Goal: Information Seeking & Learning: Learn about a topic

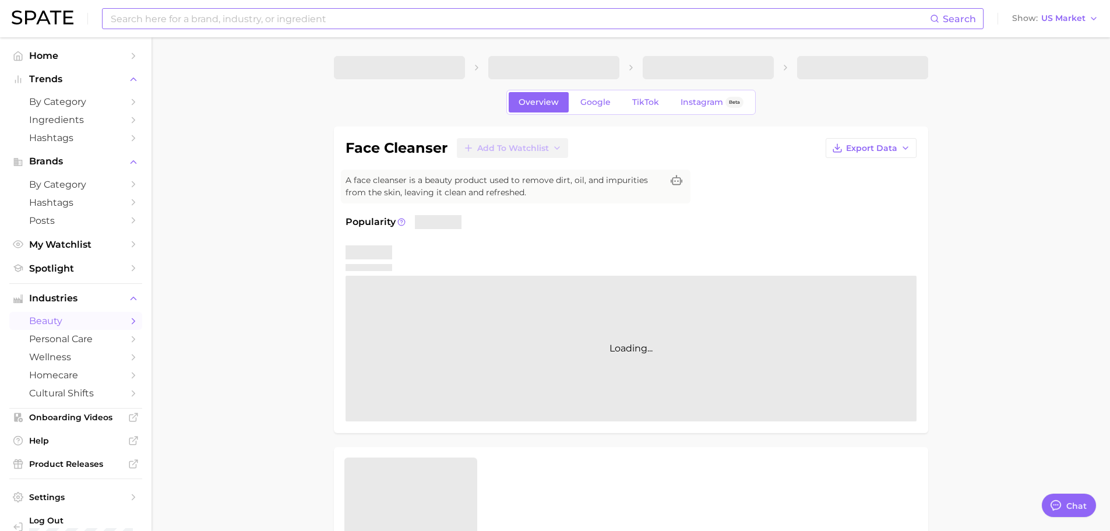
type textarea "x"
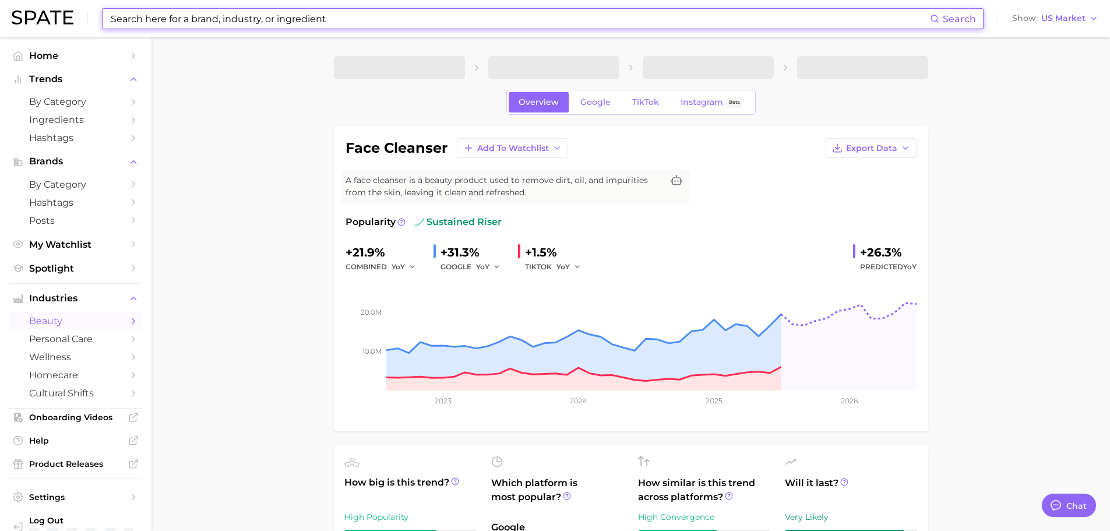
click at [174, 21] on input at bounding box center [519, 19] width 820 height 20
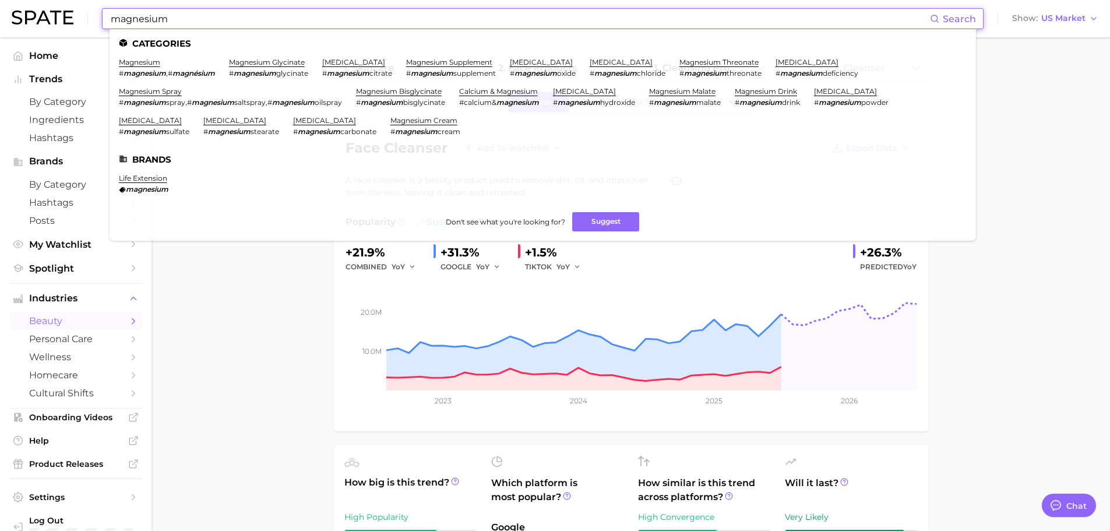
type input "magnesium"
click at [174, 93] on link "magnesium spray" at bounding box center [150, 91] width 63 height 9
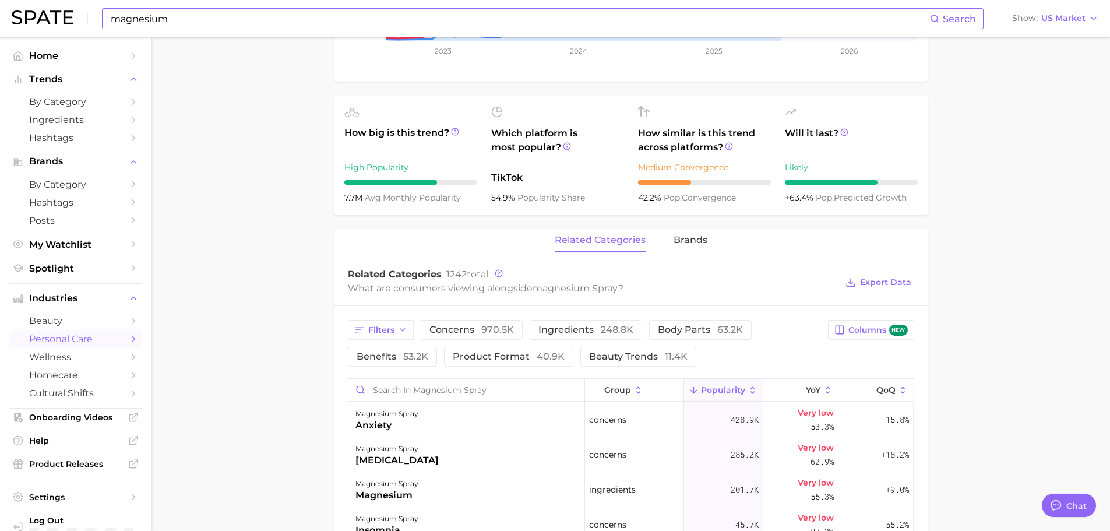
scroll to position [408, 0]
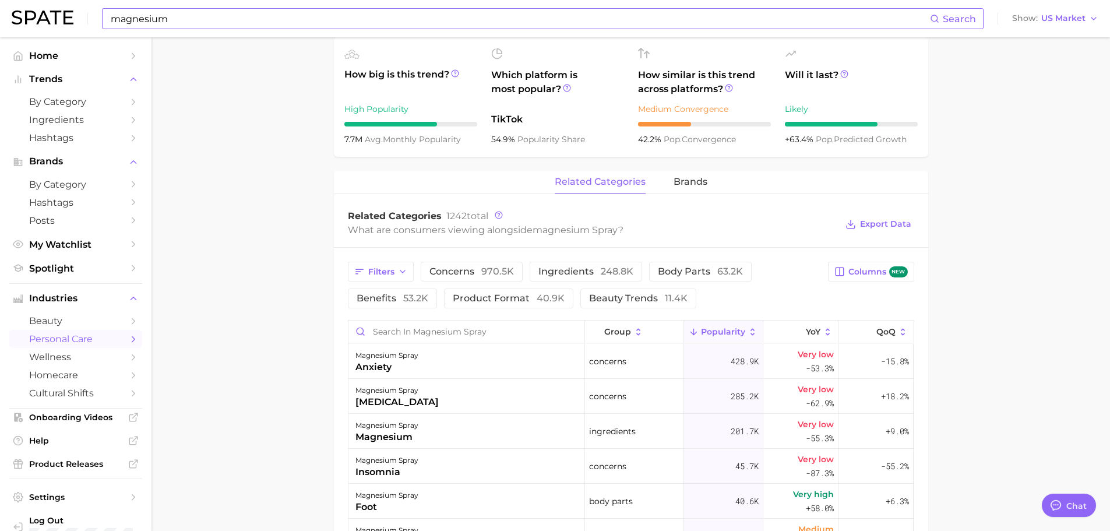
click at [747, 327] on icon at bounding box center [752, 332] width 10 height 10
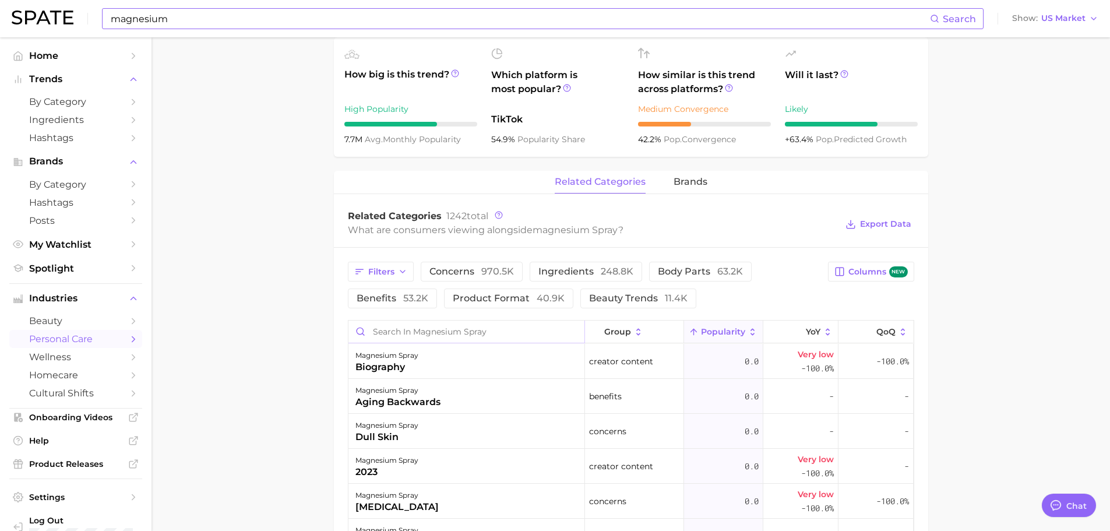
click at [523, 327] on input "Search in magnesium spray" at bounding box center [466, 331] width 236 height 22
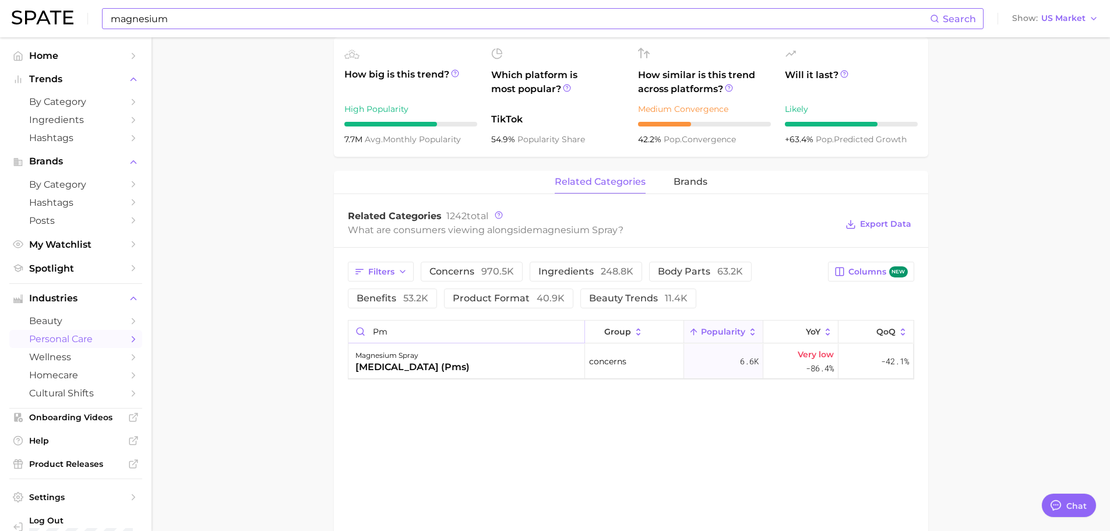
type input "p"
type input "a"
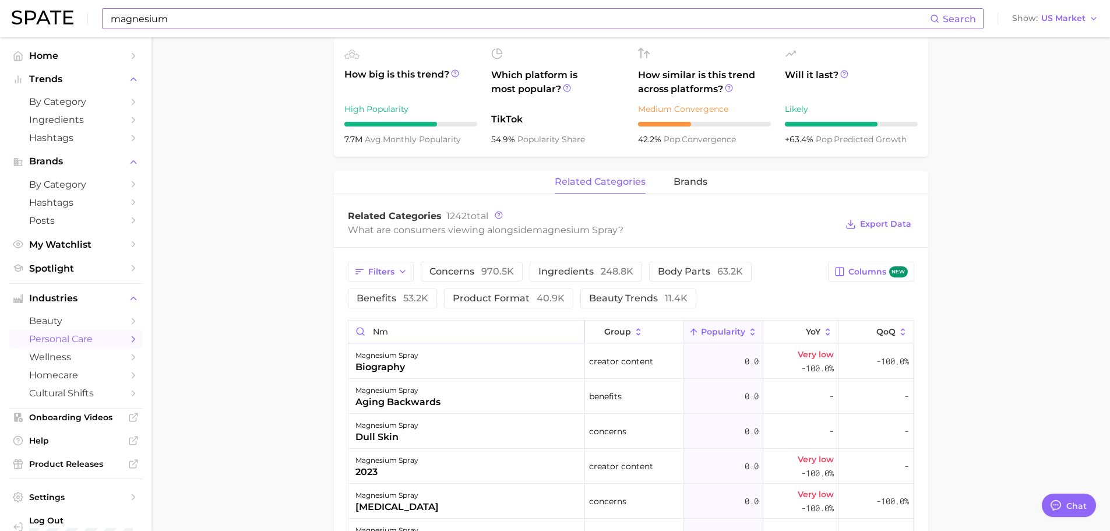
type input "n"
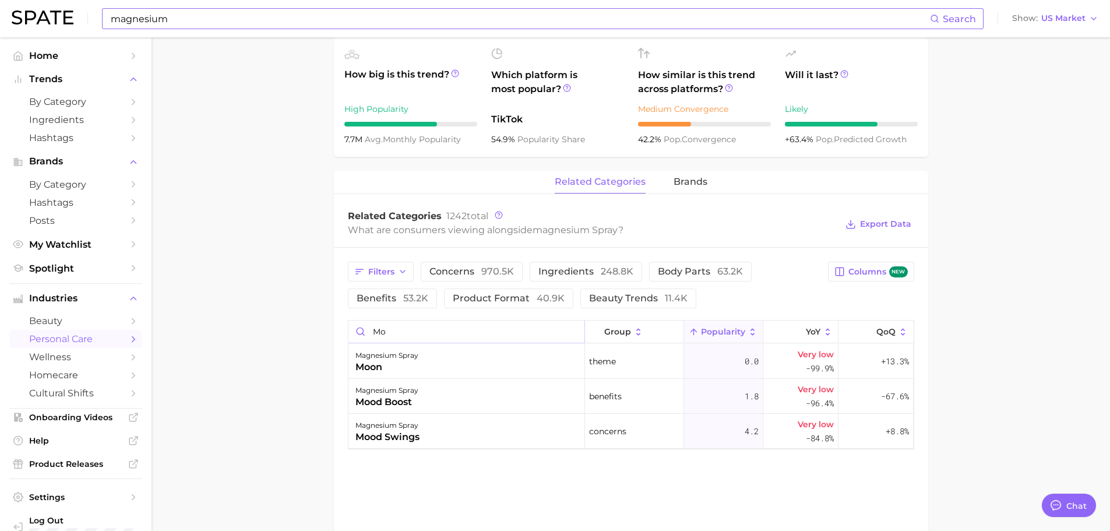
type input "m"
type input "calm"
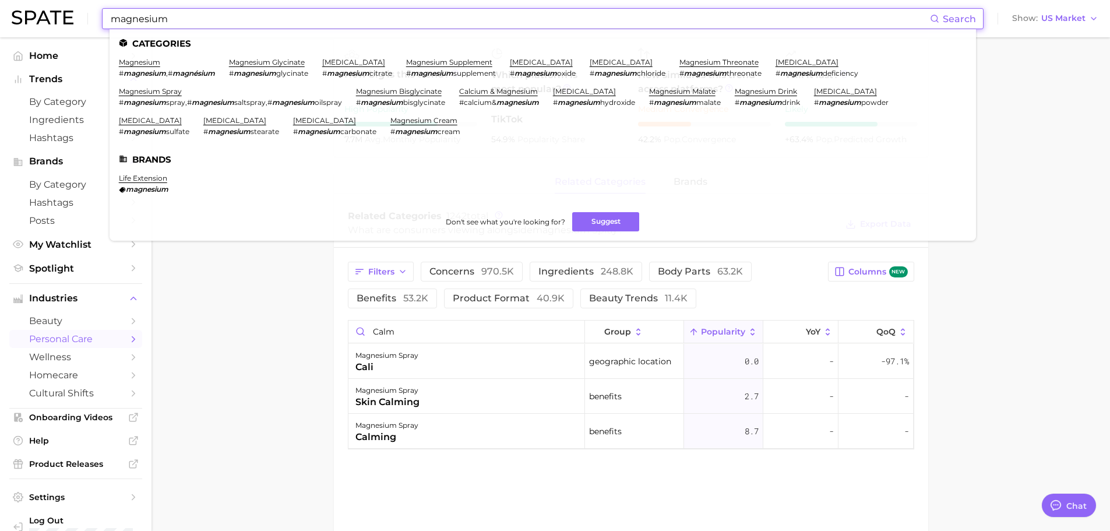
click at [271, 15] on input "magnesium" at bounding box center [519, 19] width 820 height 20
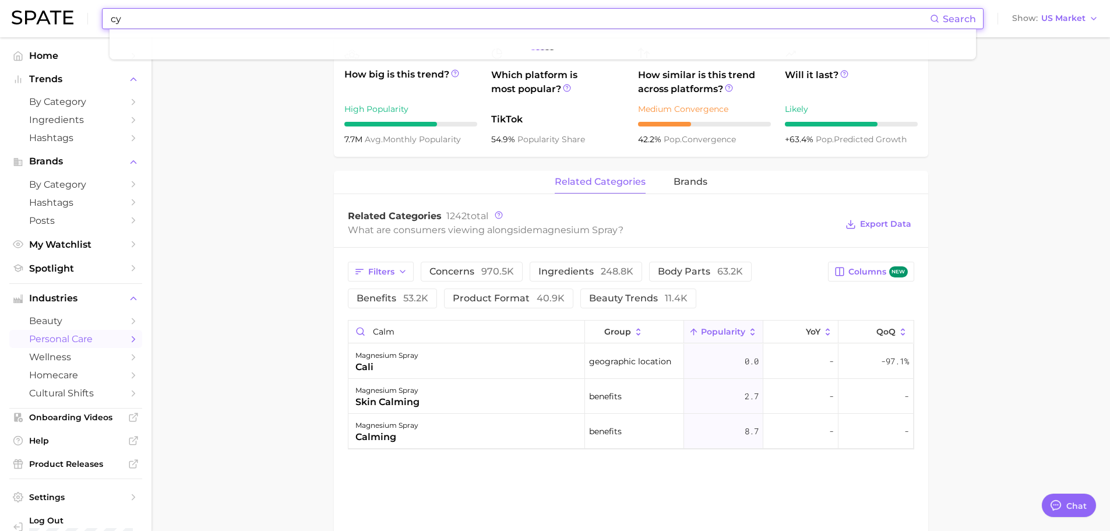
type input "c"
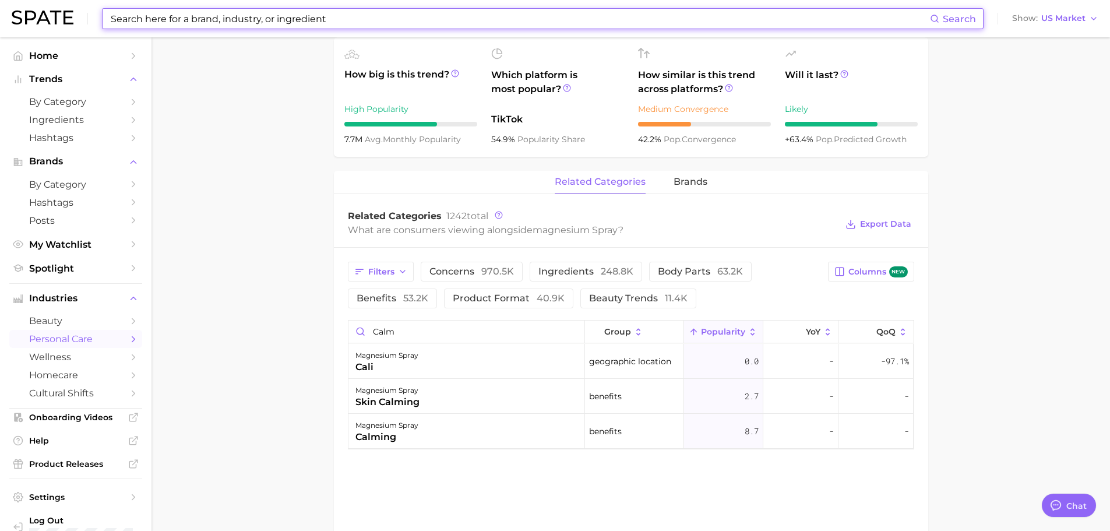
click at [178, 20] on input at bounding box center [519, 19] width 820 height 20
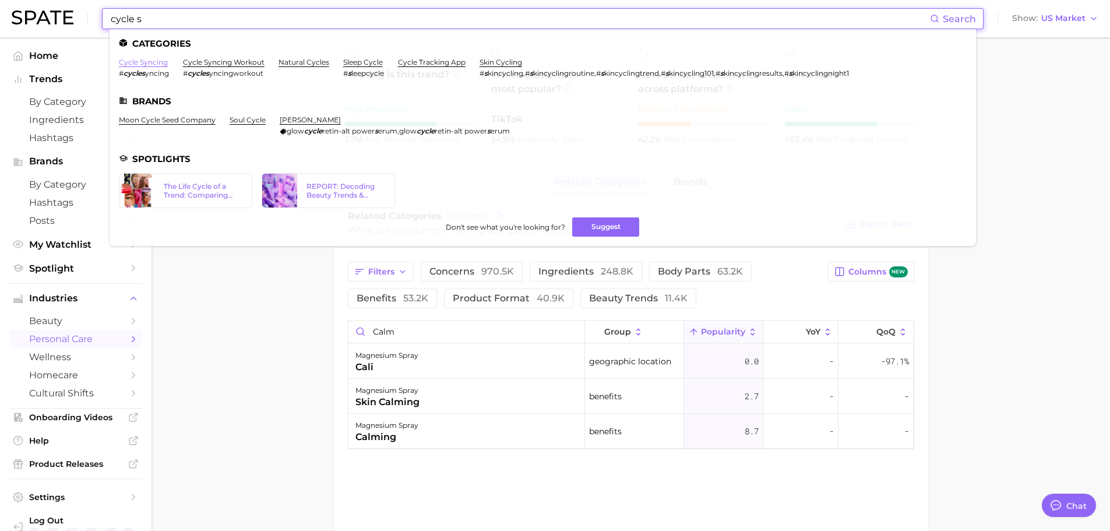
type input "cycle s"
click at [150, 64] on link "cycle syncing" at bounding box center [143, 62] width 49 height 9
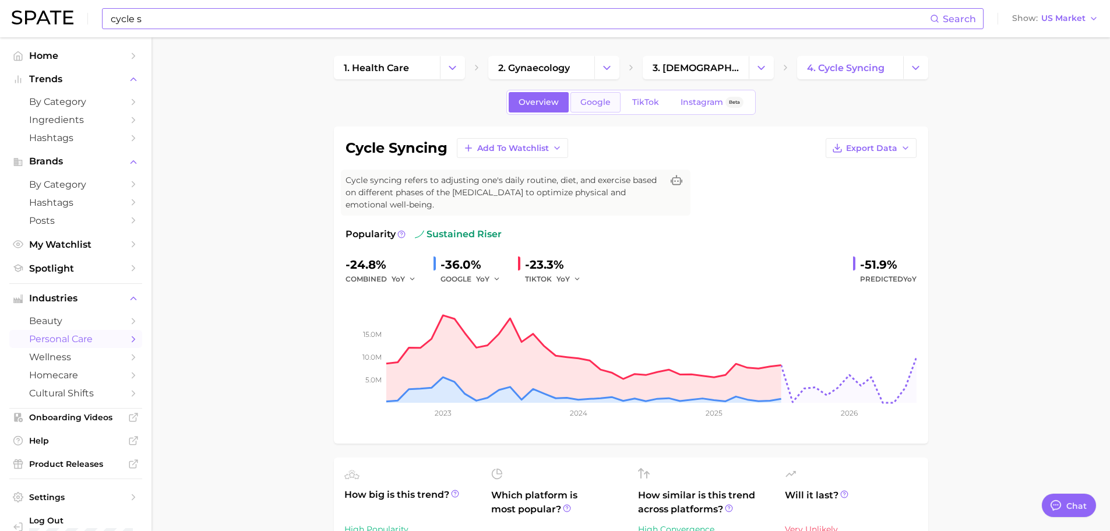
click at [605, 103] on span "Google" at bounding box center [595, 102] width 30 height 10
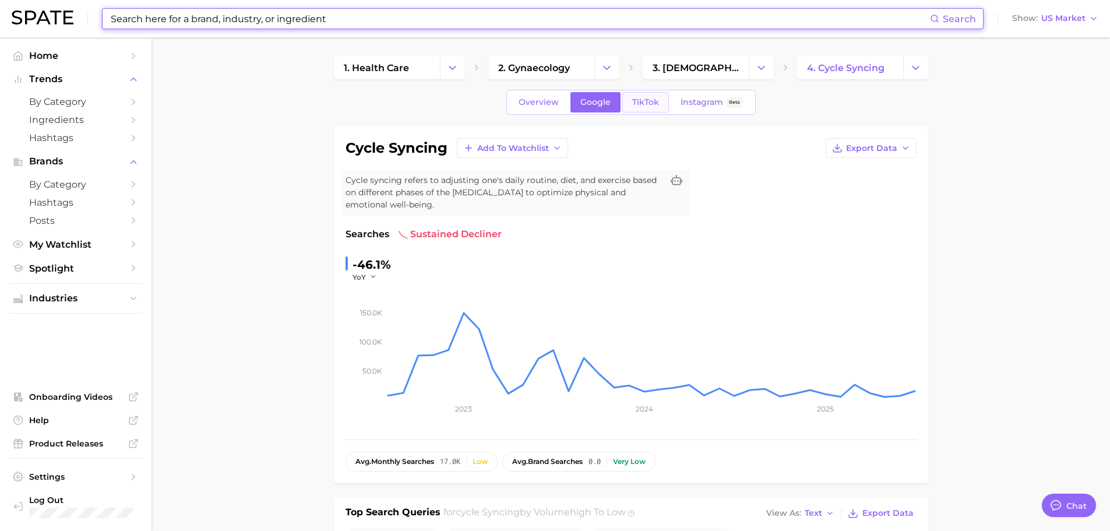
click at [647, 104] on span "TikTok" at bounding box center [645, 102] width 27 height 10
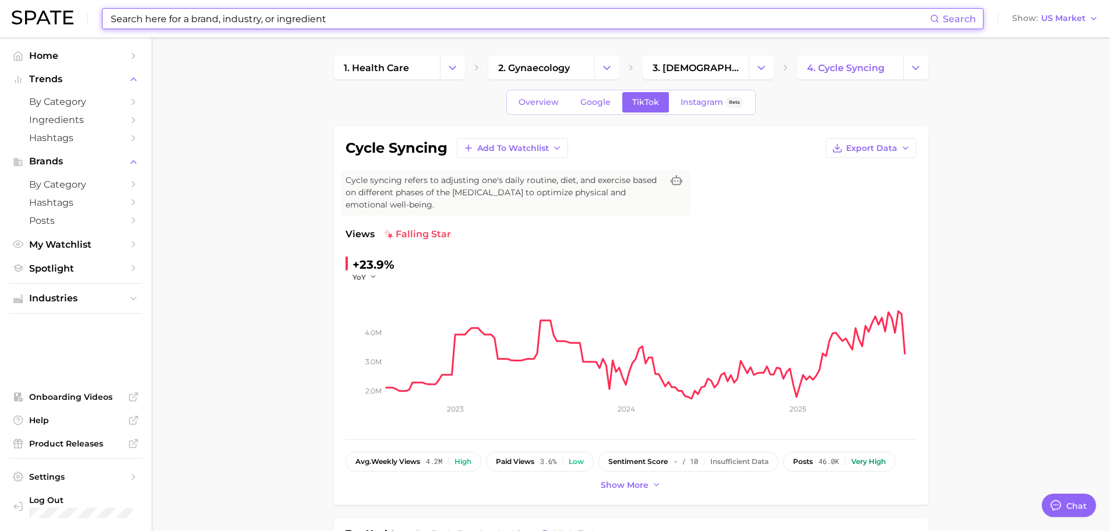
click at [527, 114] on div "Overview Google TikTok Instagram Beta" at bounding box center [630, 102] width 249 height 25
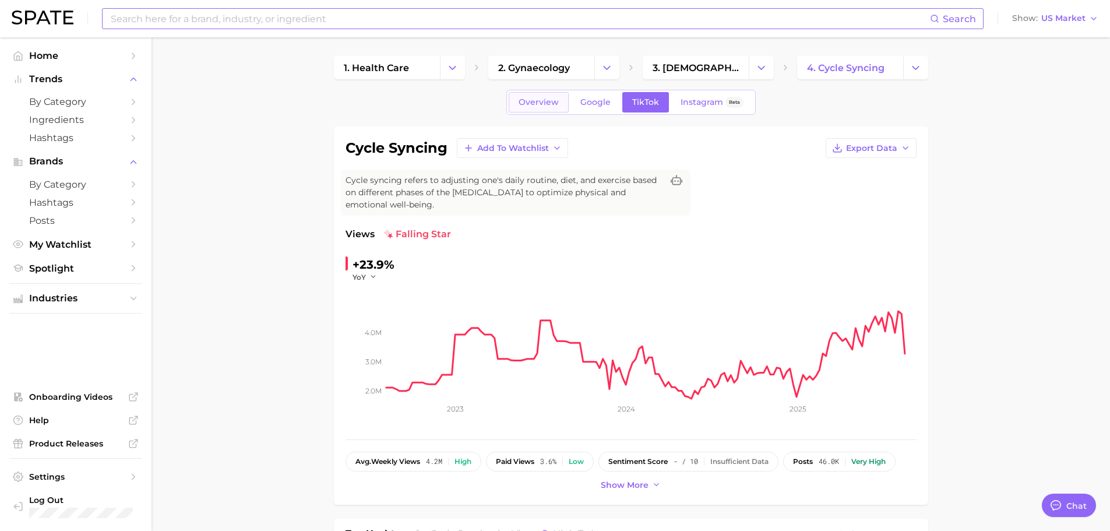
click at [539, 102] on span "Overview" at bounding box center [538, 102] width 40 height 10
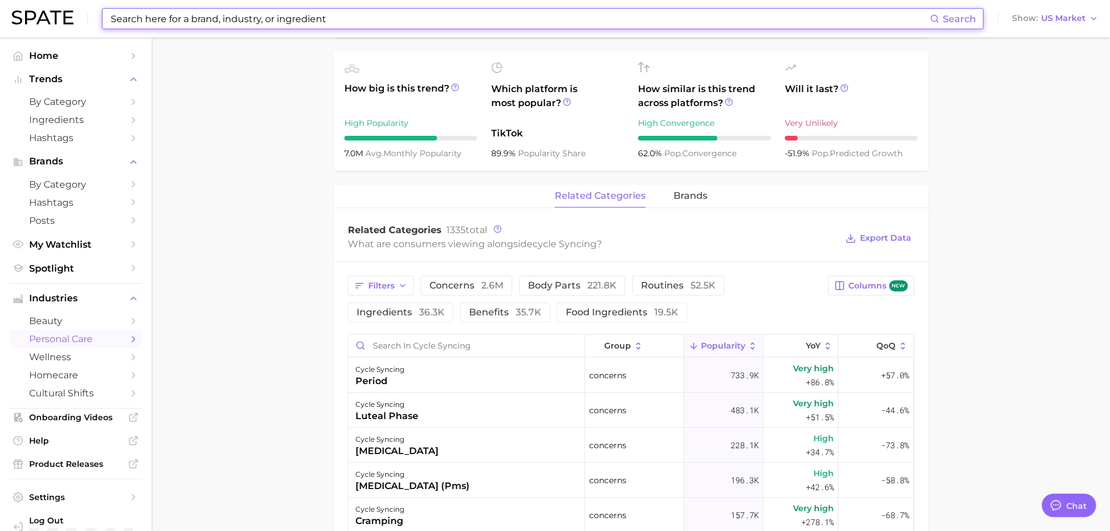
scroll to position [524, 0]
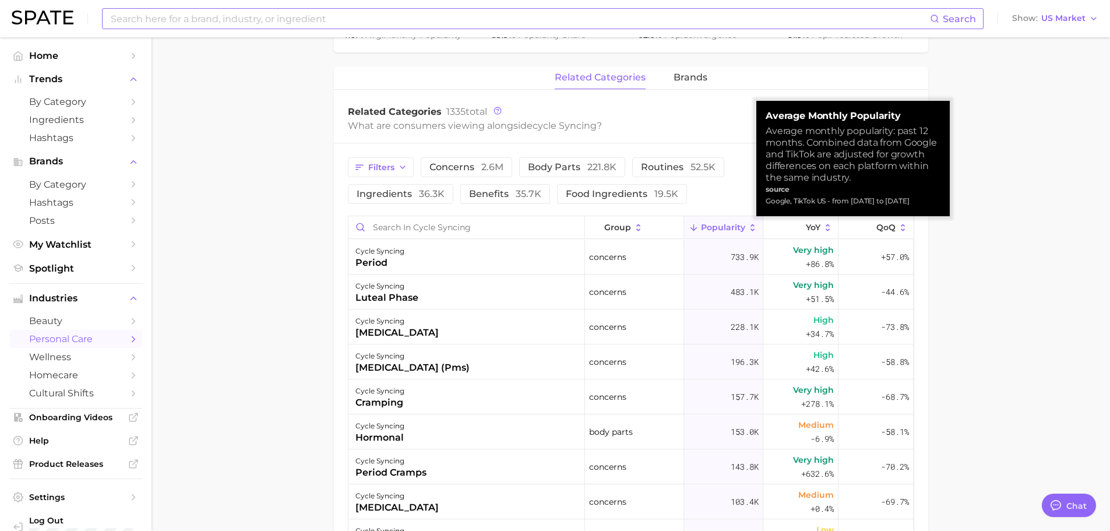
click at [750, 225] on icon at bounding box center [752, 227] width 10 height 10
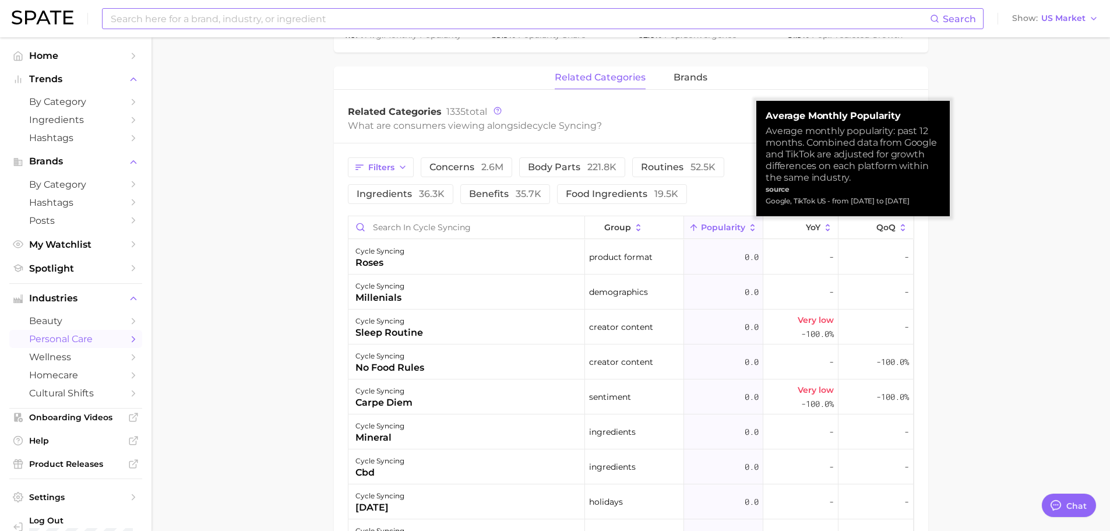
click at [750, 225] on icon at bounding box center [752, 227] width 10 height 10
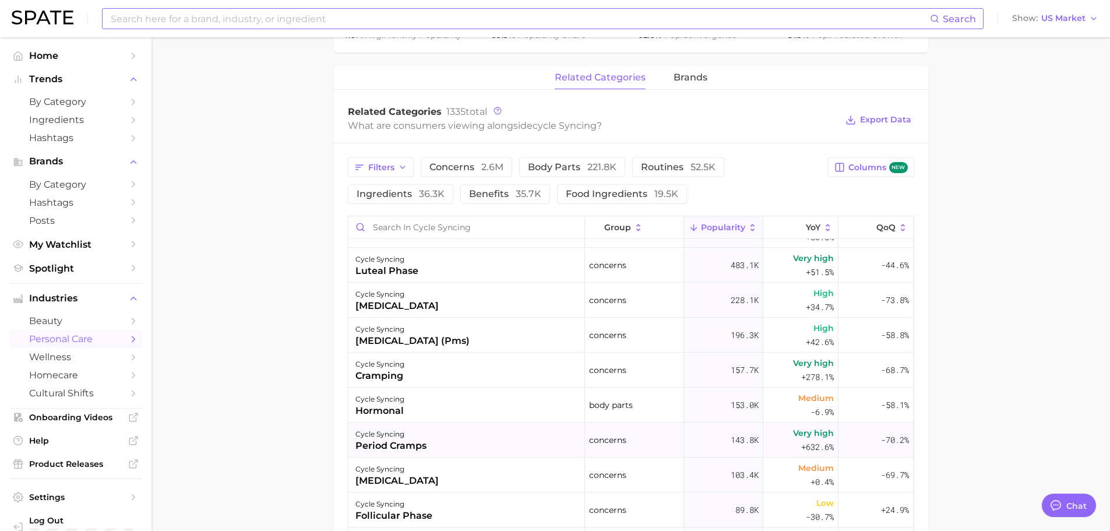
scroll to position [0, 0]
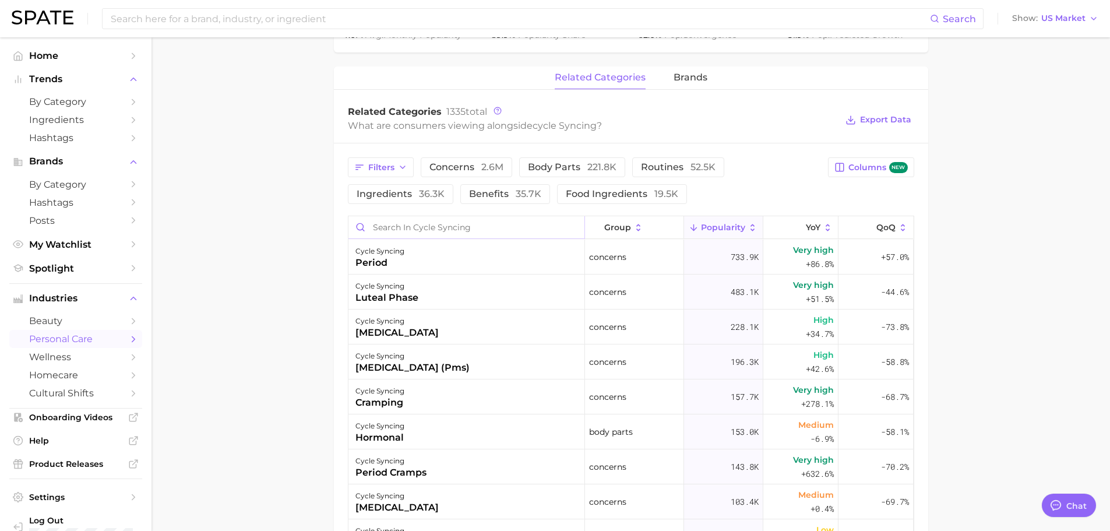
click at [402, 235] on input "Search in cycle syncing" at bounding box center [466, 227] width 236 height 22
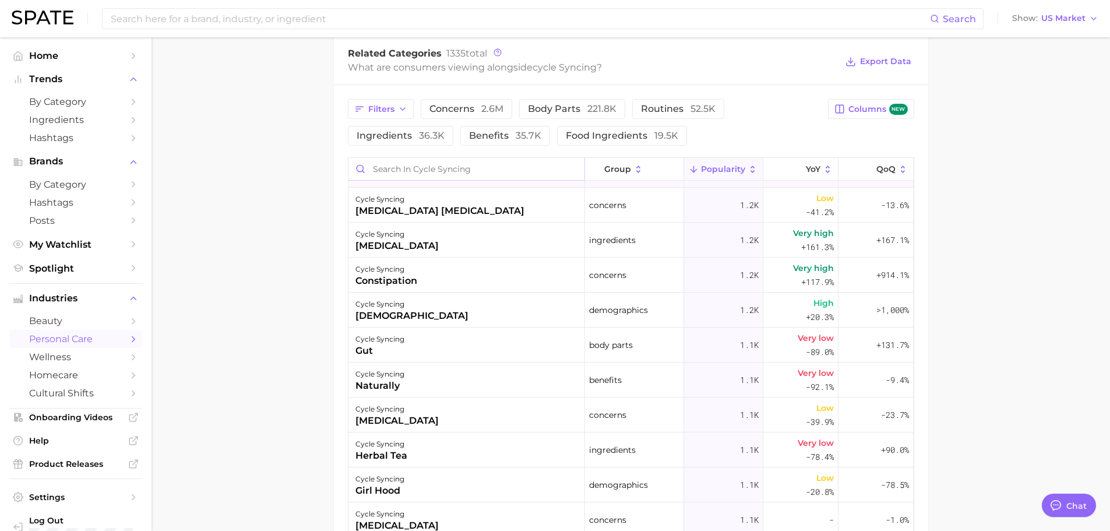
scroll to position [2330, 0]
